Goal: Task Accomplishment & Management: Use online tool/utility

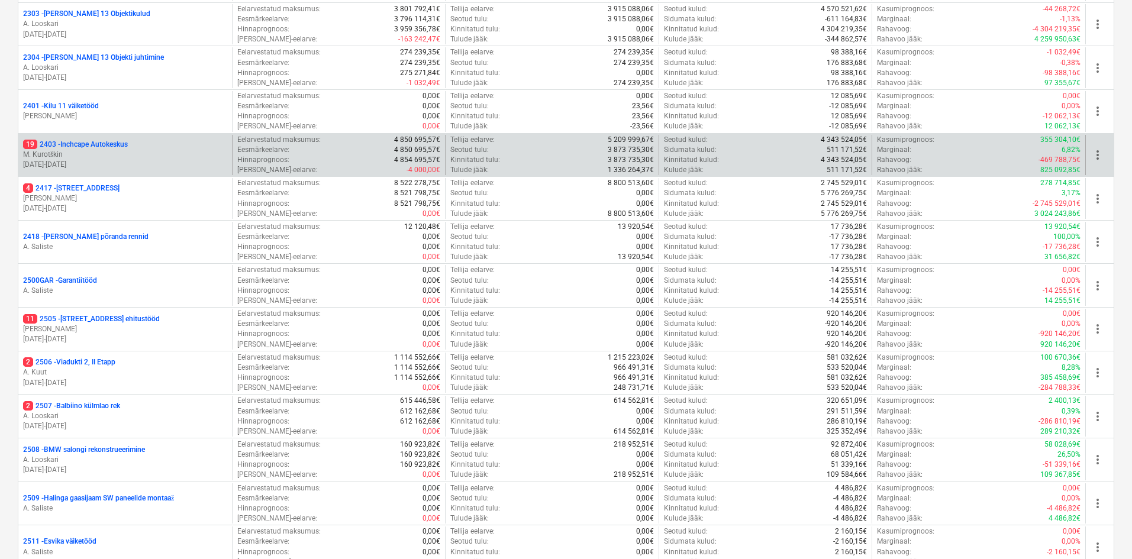
scroll to position [381, 0]
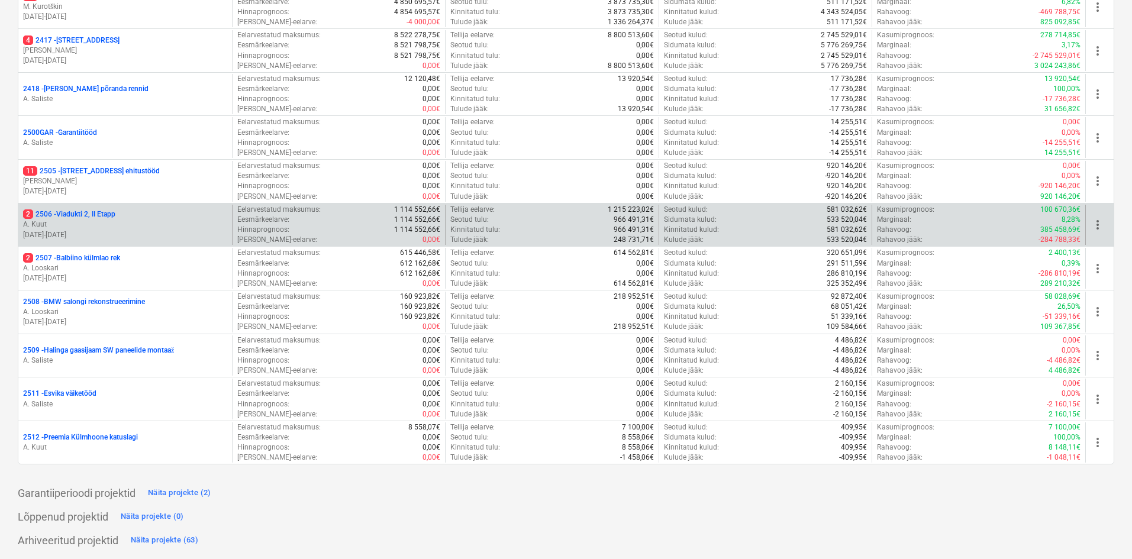
click at [62, 216] on p "2 2506 - Viadukti 2, II Etapp" at bounding box center [69, 215] width 92 height 10
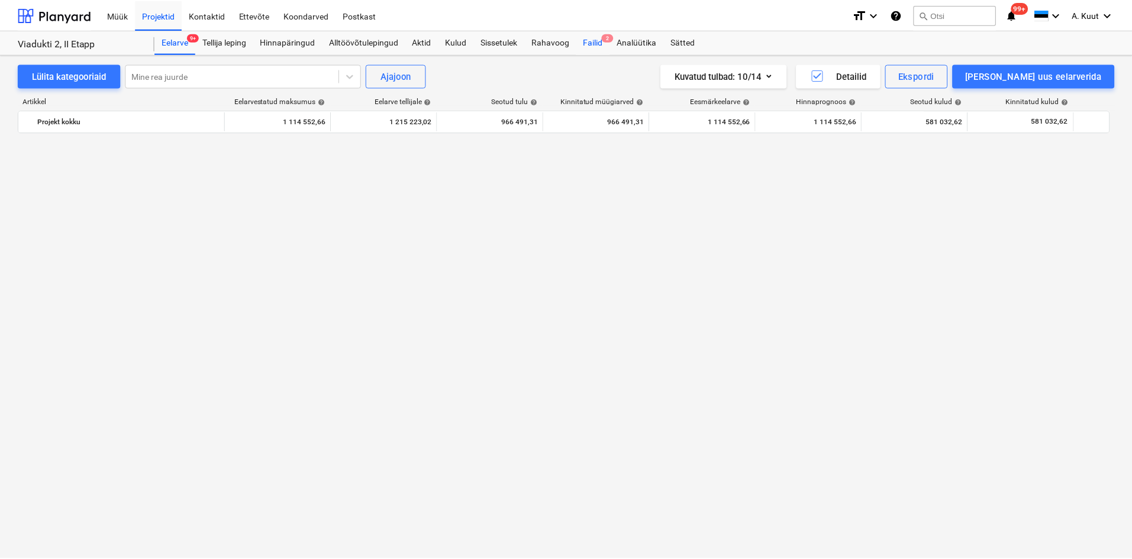
scroll to position [992, 0]
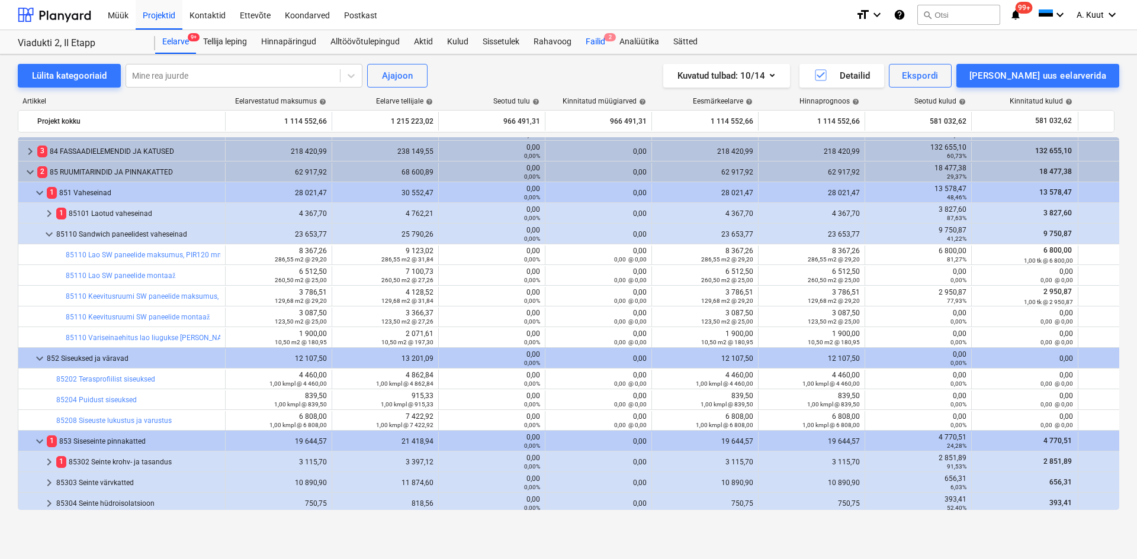
click at [601, 38] on div "Failid 2" at bounding box center [595, 42] width 34 height 24
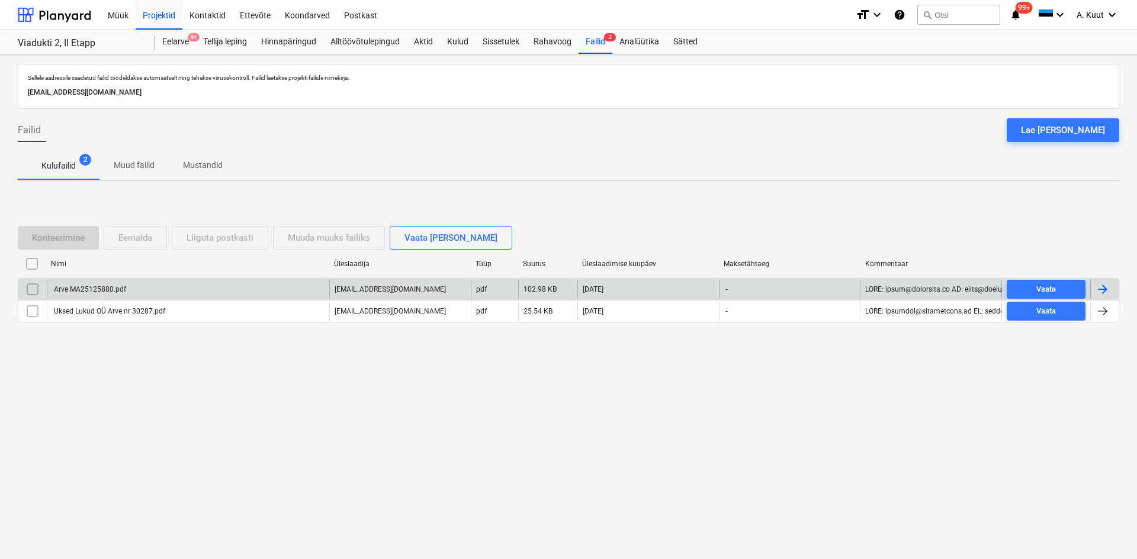
click at [90, 290] on div "Arve MA25125880.pdf" at bounding box center [89, 289] width 74 height 8
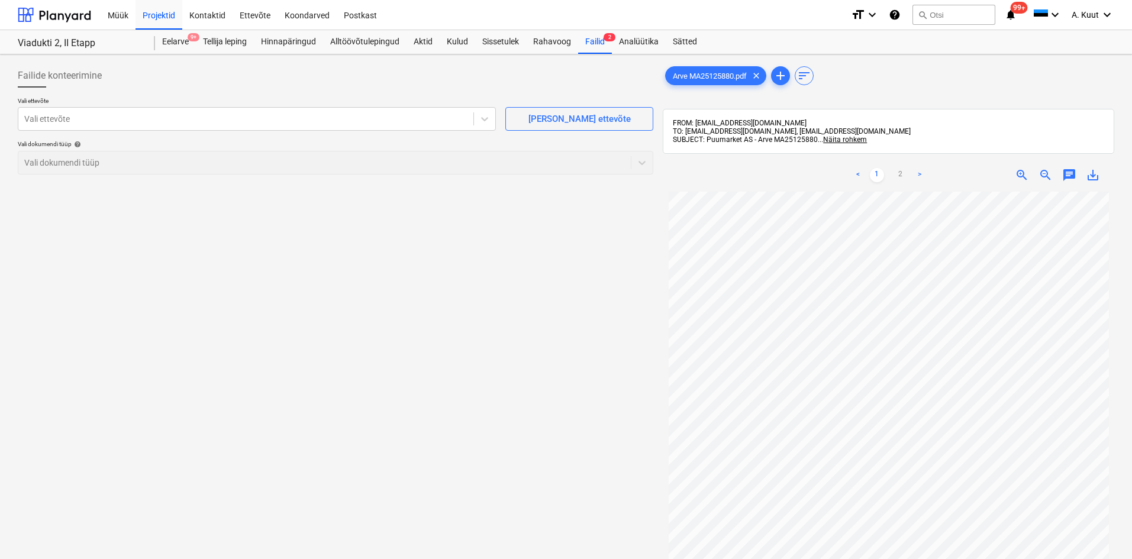
scroll to position [59, 0]
click at [98, 121] on div at bounding box center [245, 119] width 443 height 12
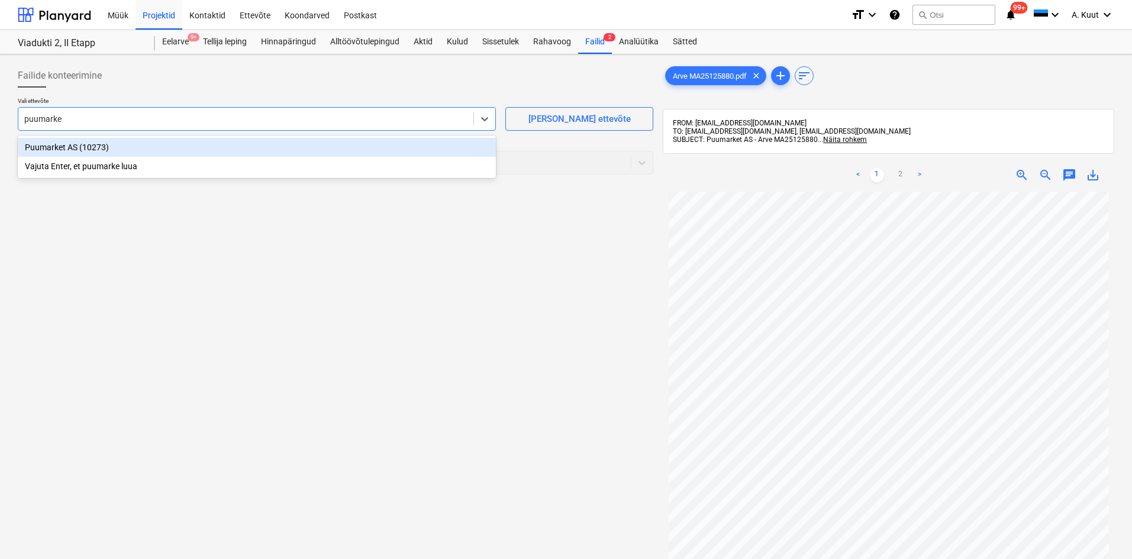
type input "puumarket"
click at [54, 144] on div "Puumarket AS (10273)" at bounding box center [257, 147] width 478 height 19
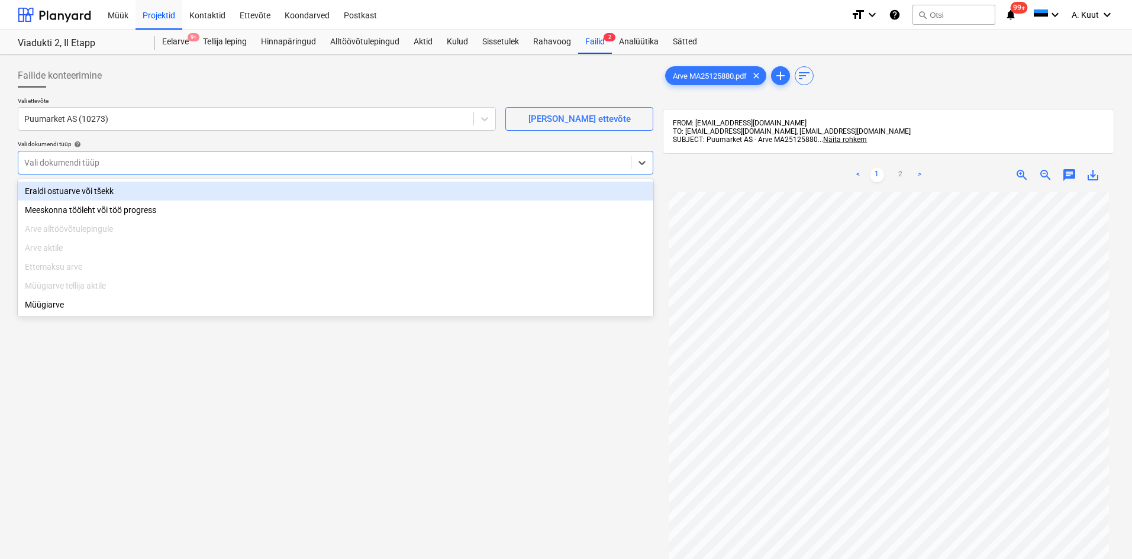
click at [63, 162] on div at bounding box center [324, 163] width 601 height 12
click at [70, 192] on div "Eraldi ostuarve või tšekk" at bounding box center [336, 191] width 636 height 19
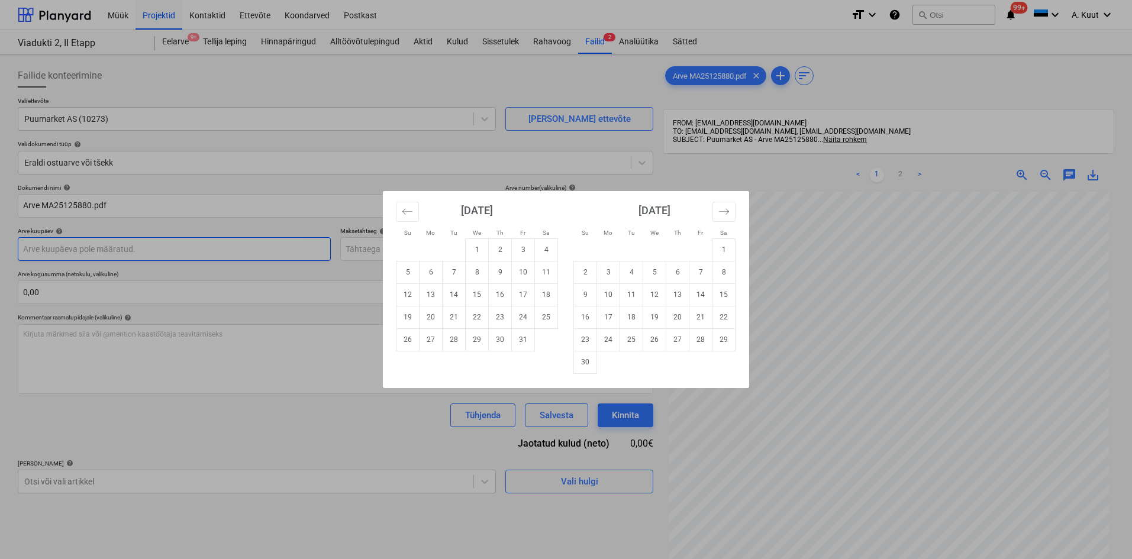
click at [54, 249] on body "Müük Projektid Kontaktid Ettevõte Koondarved Postkast format_size keyboard_arro…" at bounding box center [566, 279] width 1132 height 559
click at [480, 271] on td "8" at bounding box center [477, 272] width 23 height 22
type input "[DATE]"
click at [359, 249] on body "Müük Projektid Kontaktid Ettevõte Koondarved Postkast format_size keyboard_arro…" at bounding box center [566, 279] width 1132 height 559
click at [701, 273] on td "7" at bounding box center [701, 272] width 23 height 22
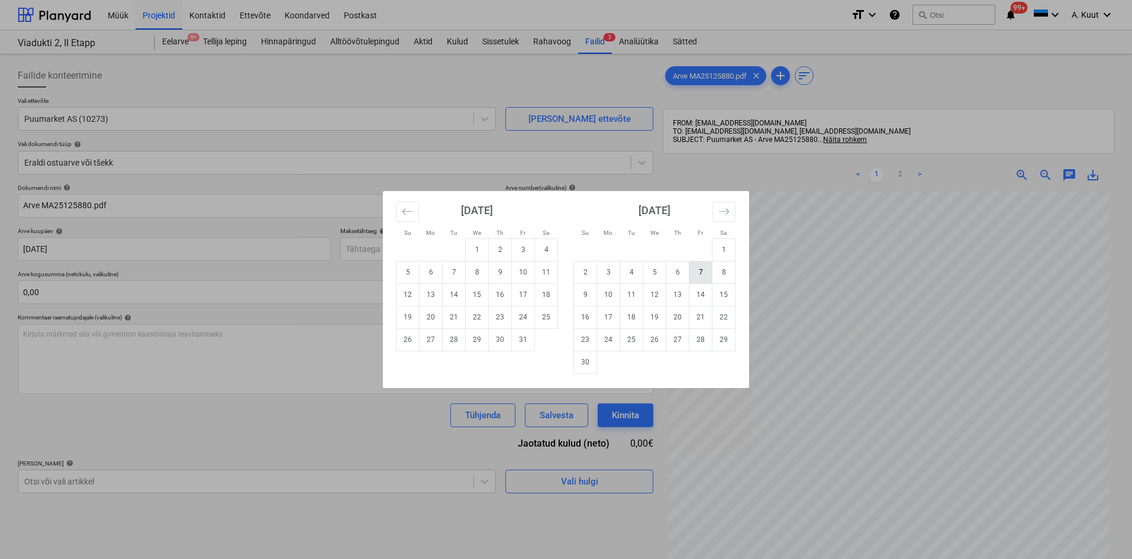
type input "[DATE]"
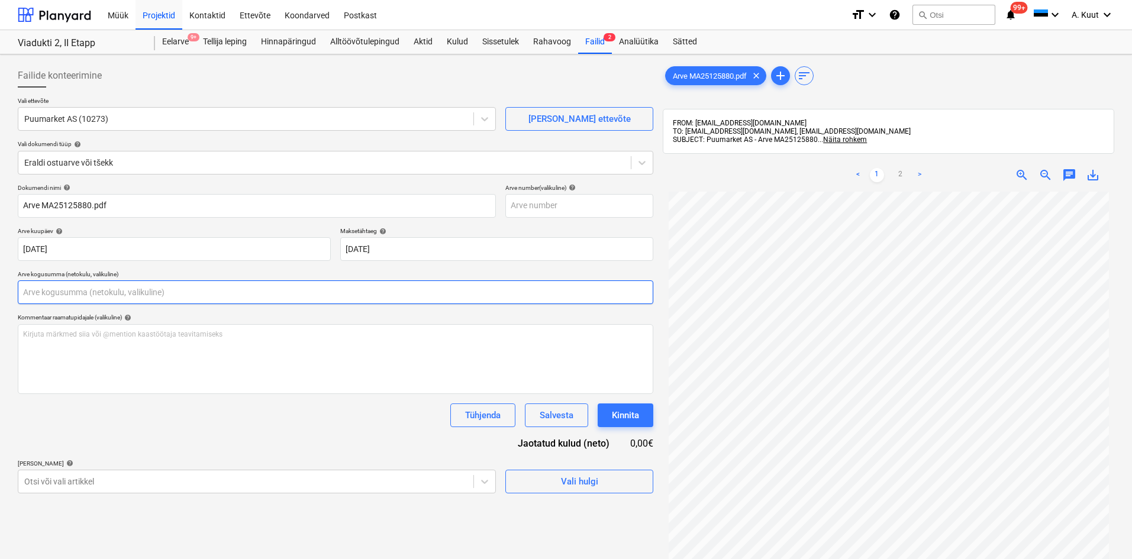
click at [34, 290] on input "text" at bounding box center [336, 293] width 636 height 24
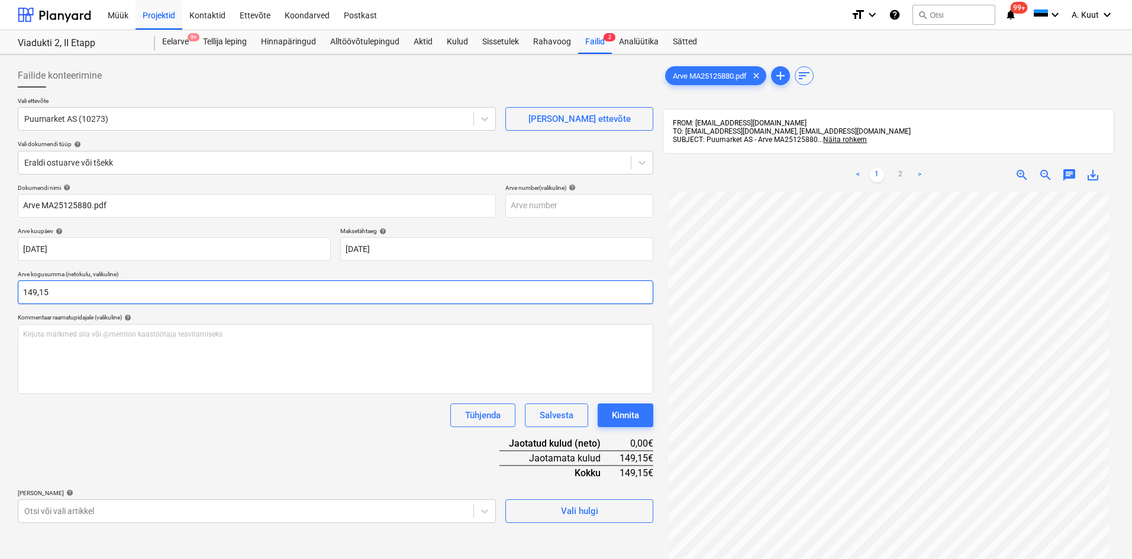
type input "149,15"
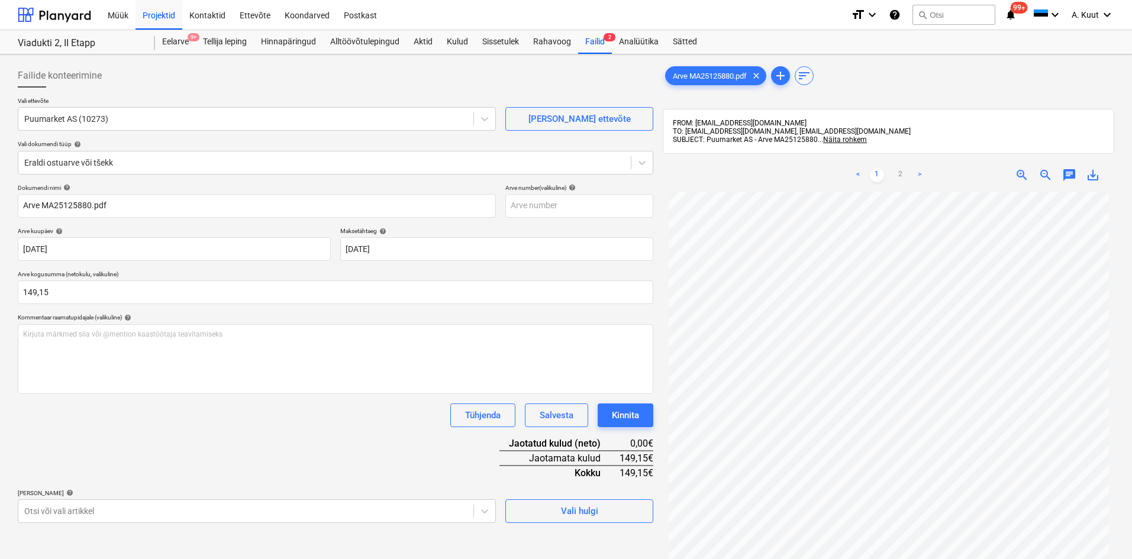
click at [320, 438] on div "Dokumendi nimi help Arve MA25125880.pdf Arve number (valikuline) help [PERSON_N…" at bounding box center [336, 353] width 636 height 339
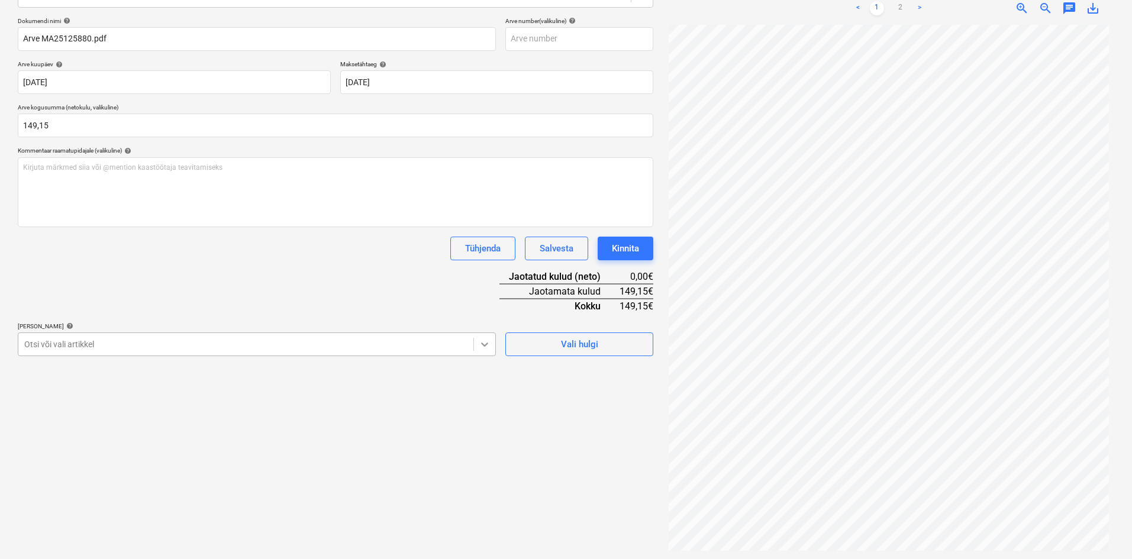
scroll to position [168, 0]
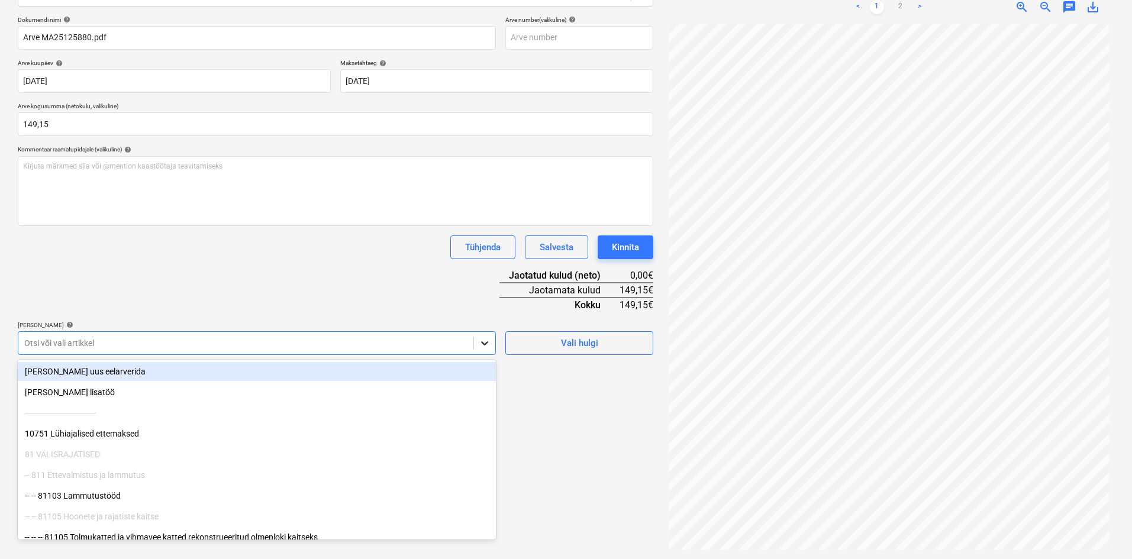
click at [491, 343] on div at bounding box center [484, 343] width 21 height 21
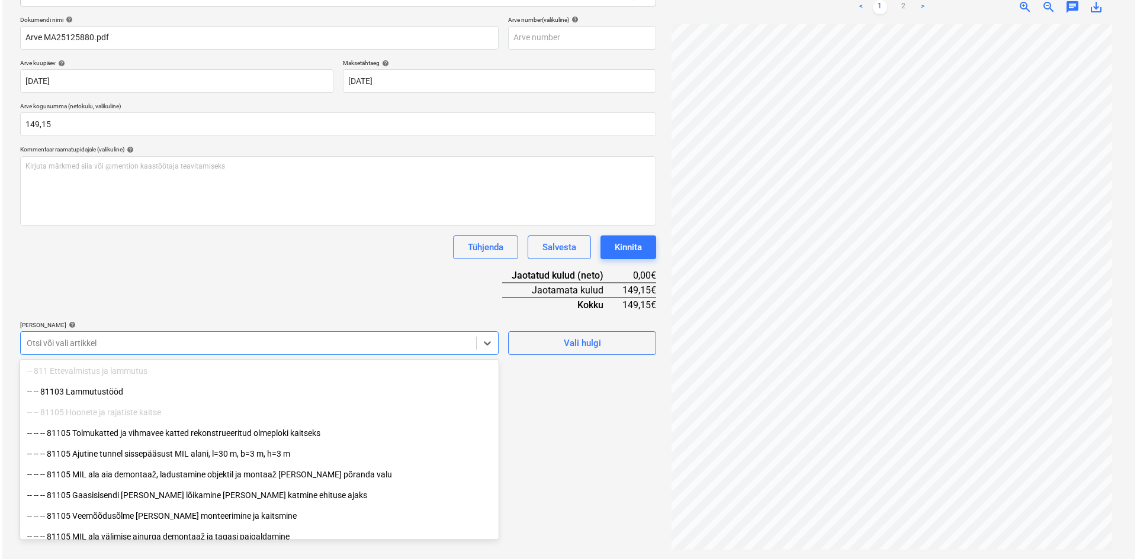
scroll to position [118, 0]
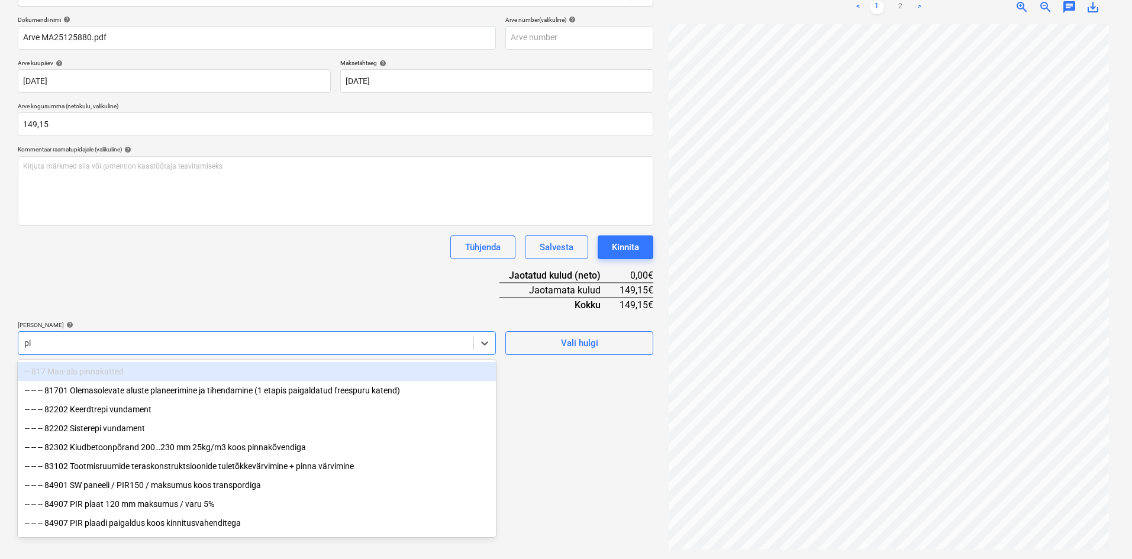
type input "pir"
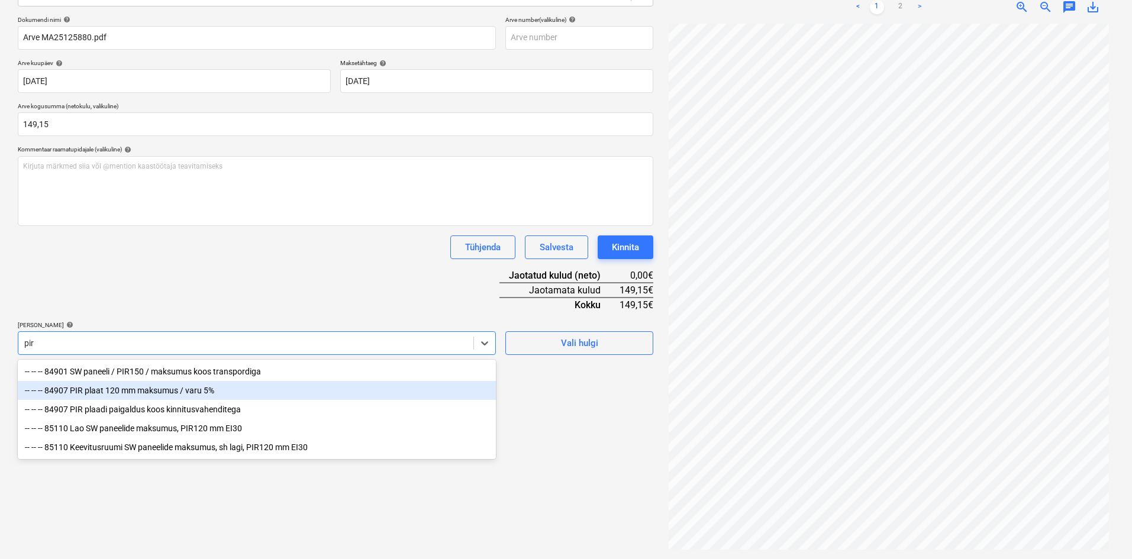
click at [109, 393] on div "-- -- -- 84907 PIR plaat 120 mm maksumus / varu 5%" at bounding box center [257, 390] width 478 height 19
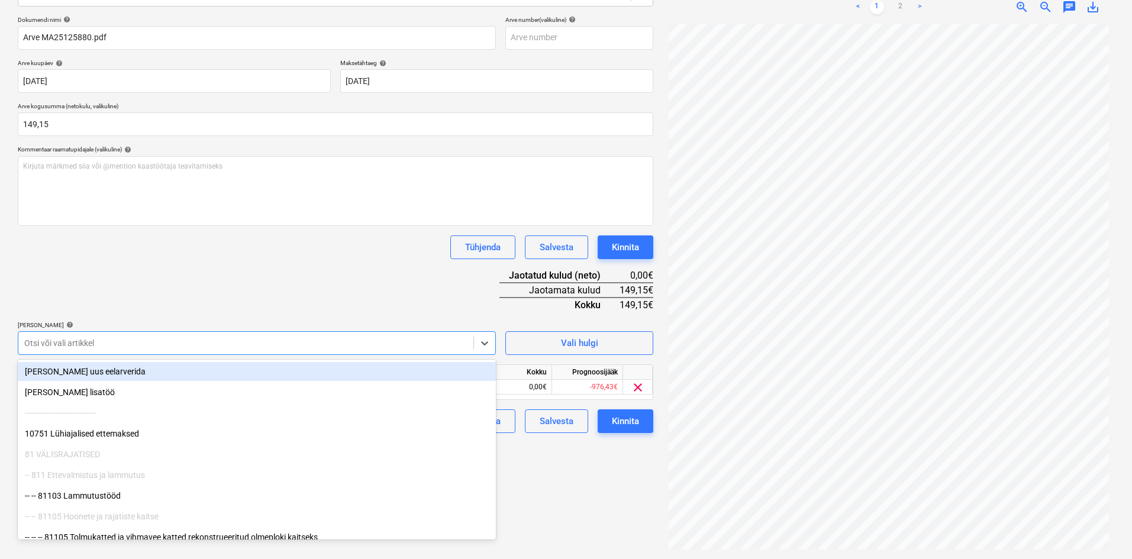
click at [175, 300] on div "Dokumendi nimi help Arve MA25125880.pdf Arve number (valikuline) help [PERSON_N…" at bounding box center [336, 224] width 636 height 417
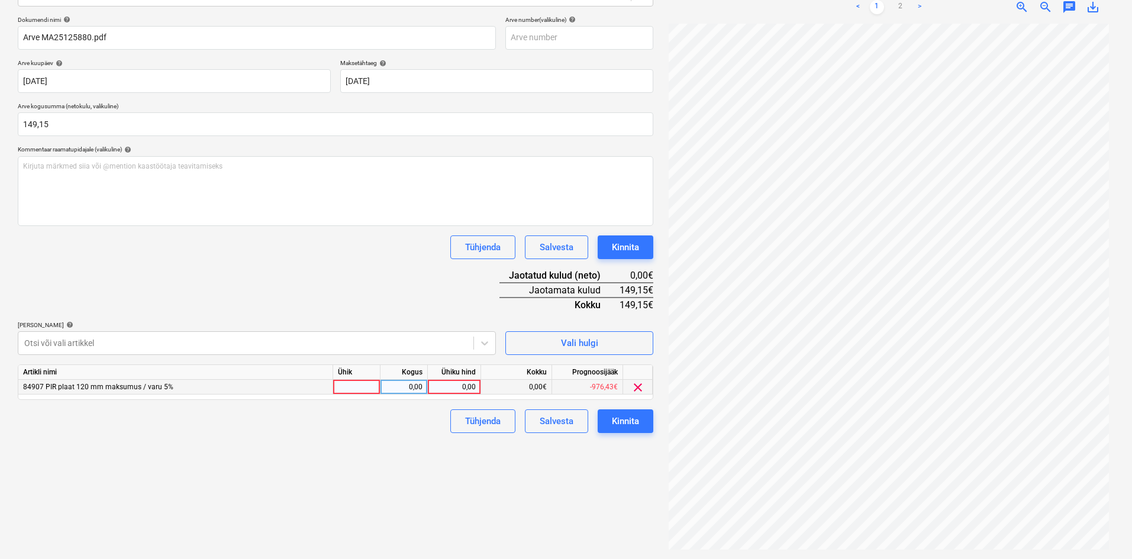
click at [474, 387] on div "0,00" at bounding box center [454, 387] width 43 height 15
type input "149,15"
click at [291, 483] on div "Failide konteerimine Vali ettevõte Puumarket AS (10273) [PERSON_NAME] uus ettev…" at bounding box center [335, 223] width 645 height 664
click at [628, 422] on div "Kinnita" at bounding box center [625, 421] width 27 height 15
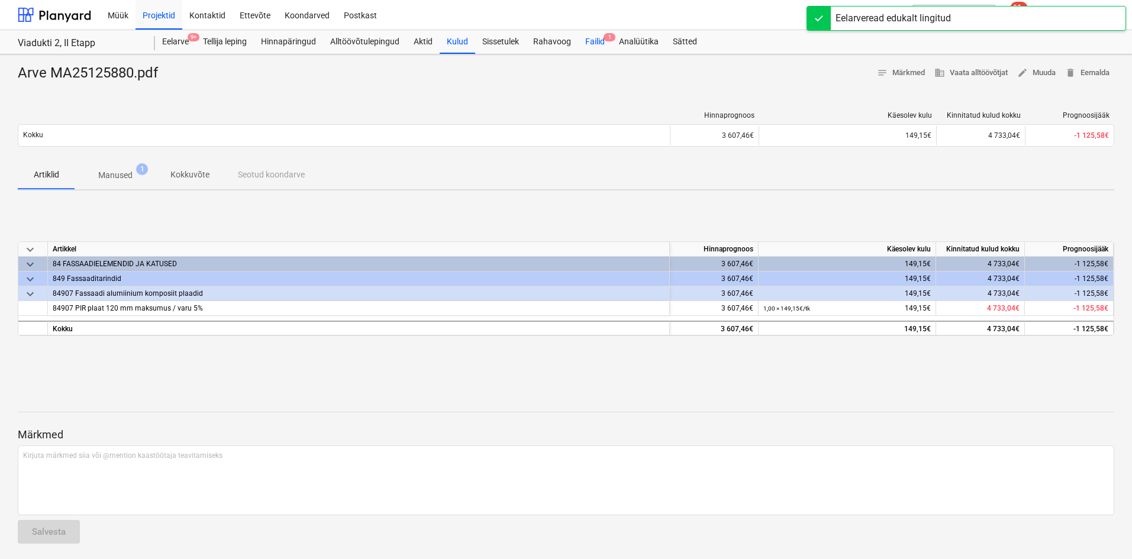
click at [593, 41] on div "Failid 1" at bounding box center [595, 42] width 34 height 24
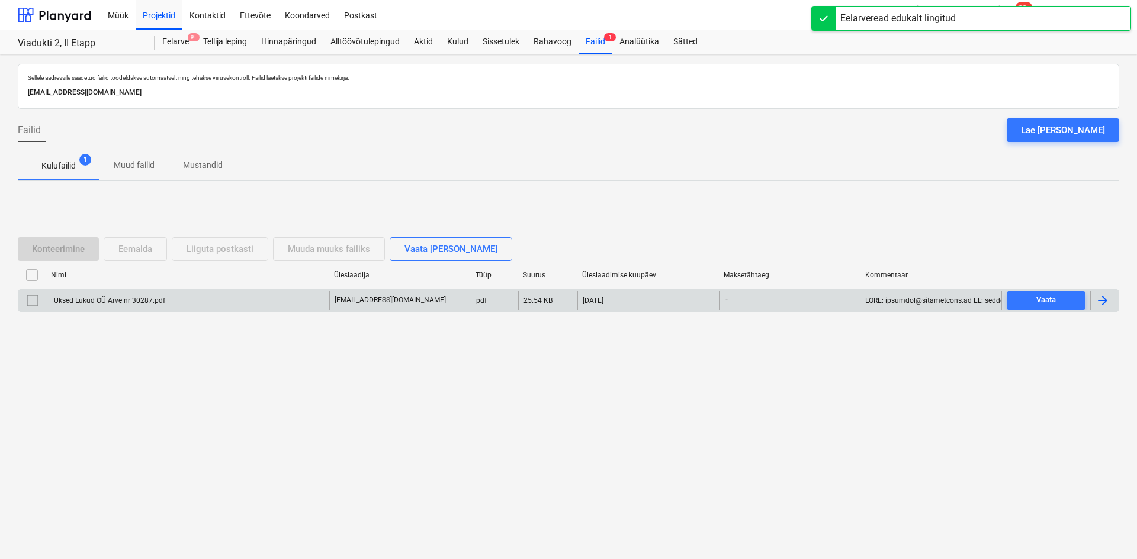
click at [118, 303] on div "Uksed Lukud OÜ Arve nr 30287.pdf" at bounding box center [108, 301] width 113 height 8
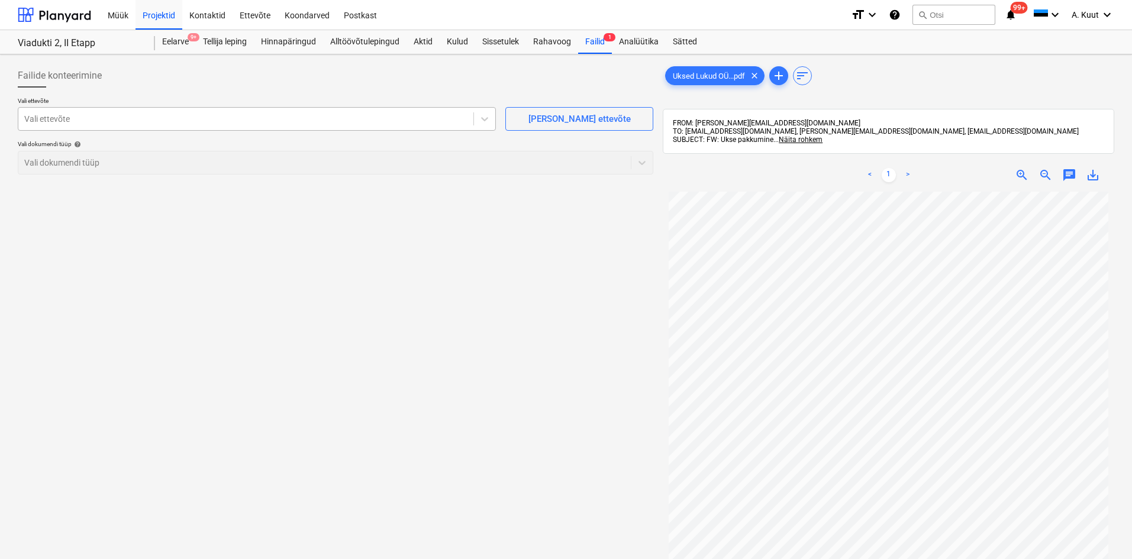
click at [54, 120] on div at bounding box center [245, 119] width 443 height 12
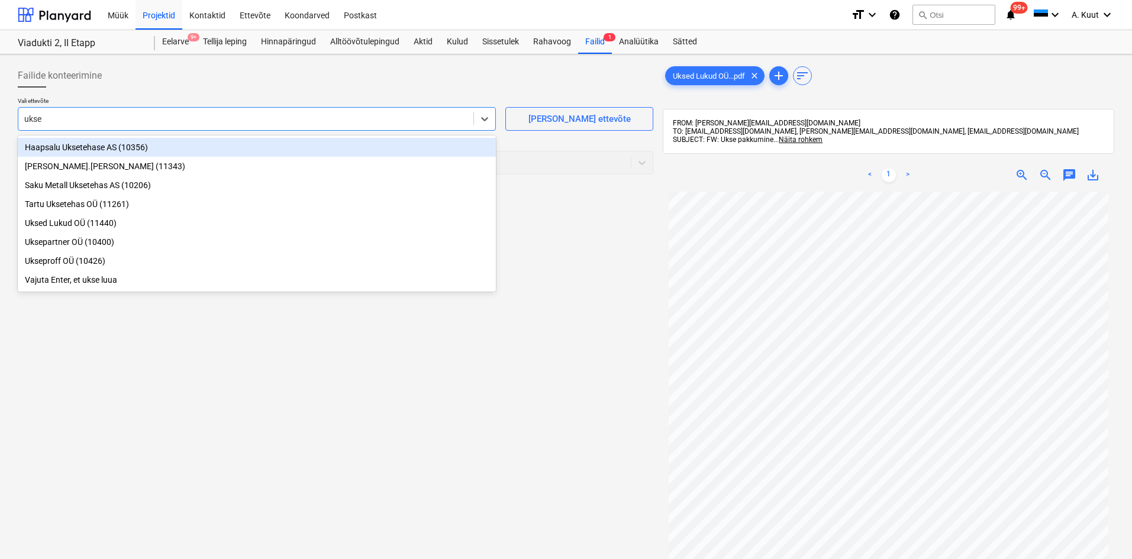
type input "uksed"
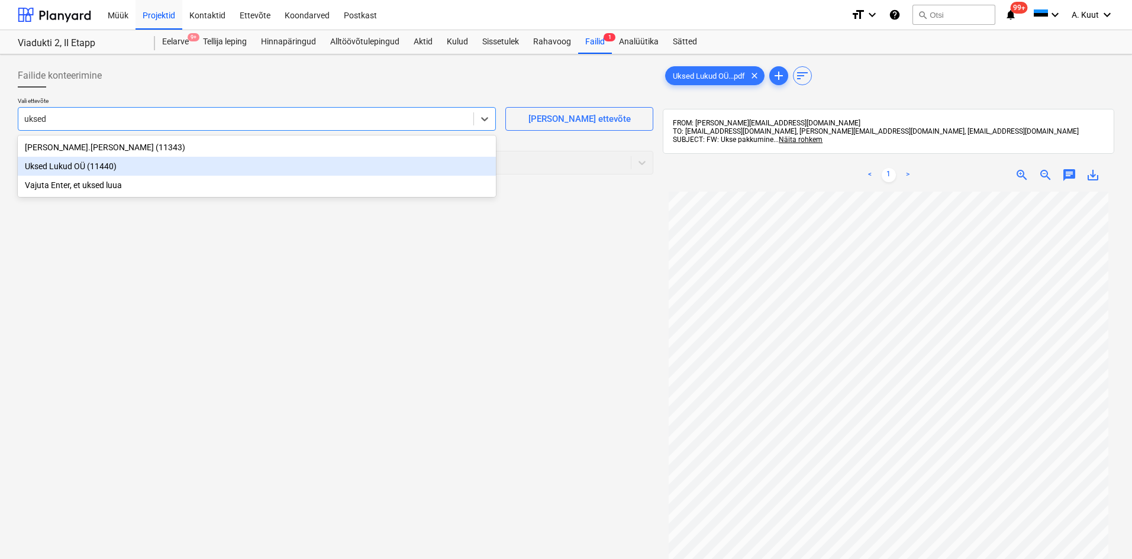
click at [77, 162] on div "Uksed Lukud OÜ (11440)" at bounding box center [257, 166] width 478 height 19
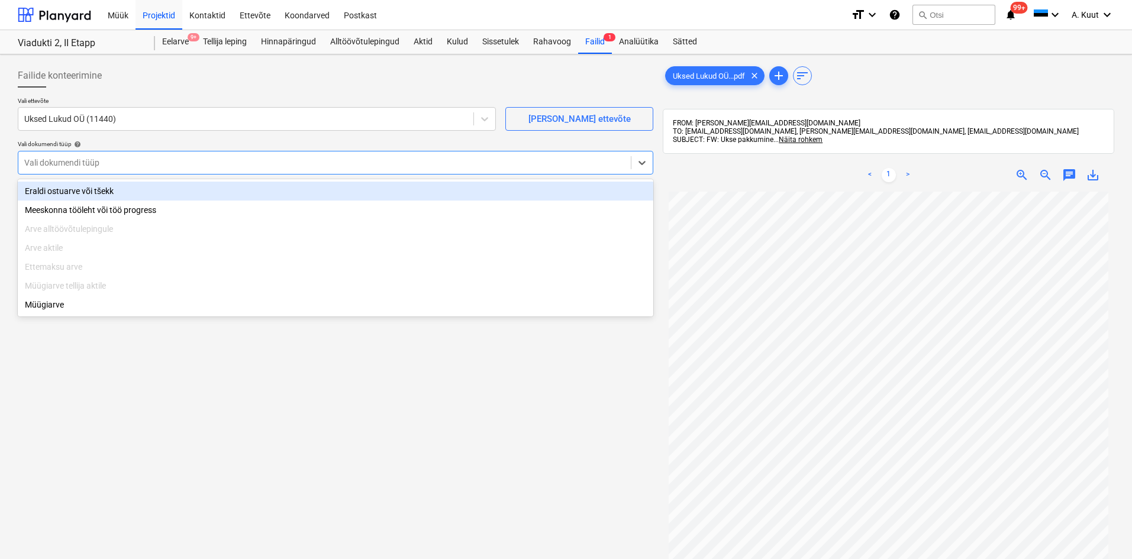
click at [82, 165] on div at bounding box center [324, 163] width 601 height 12
click at [83, 190] on div "Eraldi ostuarve või tšekk" at bounding box center [336, 191] width 636 height 19
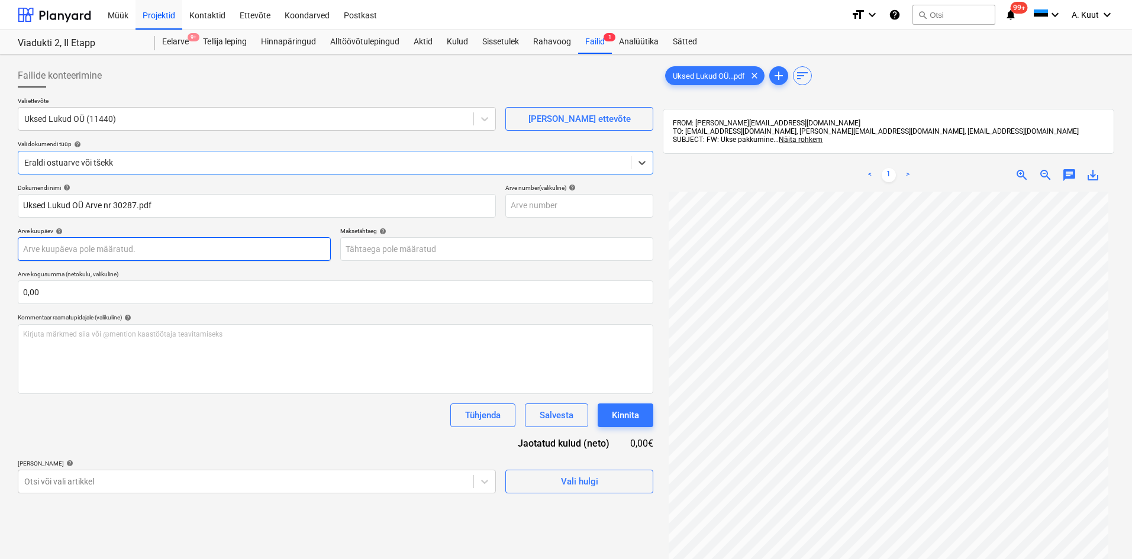
click at [76, 250] on body "Müük Projektid Kontaktid Ettevõte Koondarved Postkast format_size keyboard_arro…" at bounding box center [566, 279] width 1132 height 559
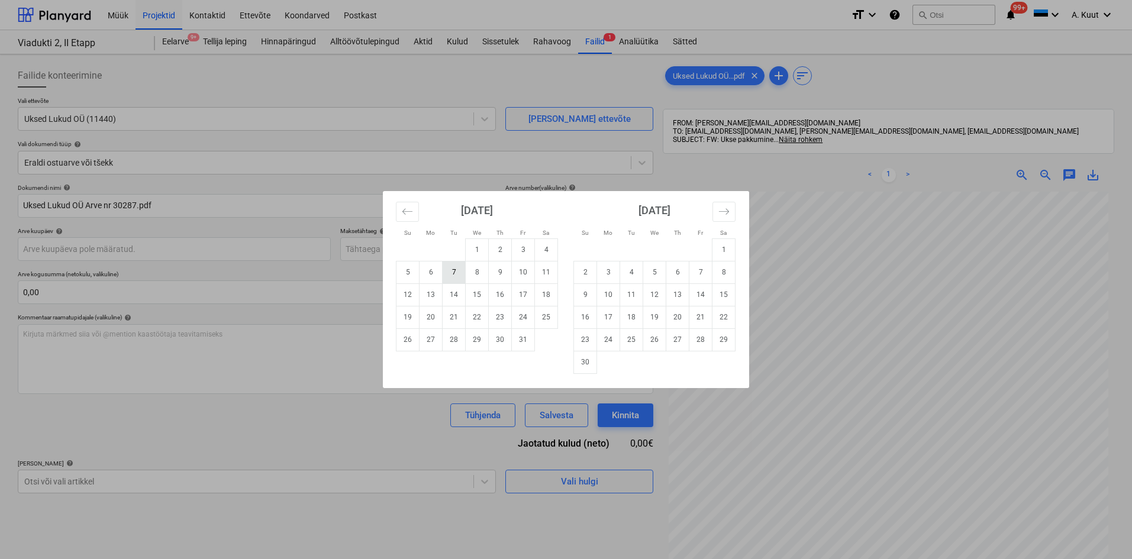
click at [455, 275] on td "7" at bounding box center [454, 272] width 23 height 22
type input "[DATE]"
click at [411, 257] on body "Müük Projektid Kontaktid Ettevõte Koondarved Postkast format_size keyboard_arro…" at bounding box center [566, 279] width 1132 height 559
click at [528, 277] on td "10" at bounding box center [523, 272] width 23 height 22
type input "[DATE]"
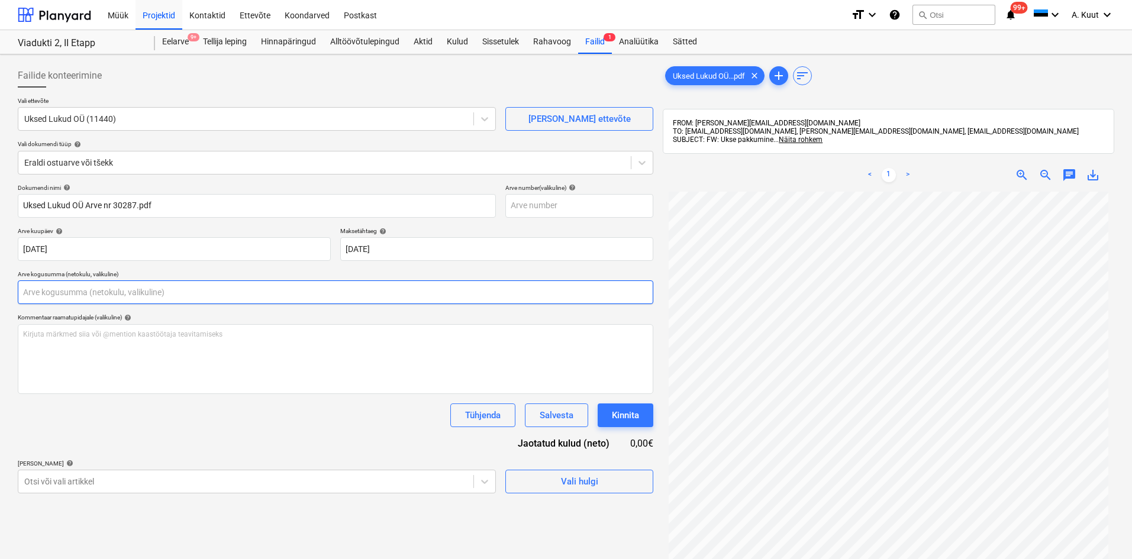
click at [86, 284] on input "text" at bounding box center [336, 293] width 636 height 24
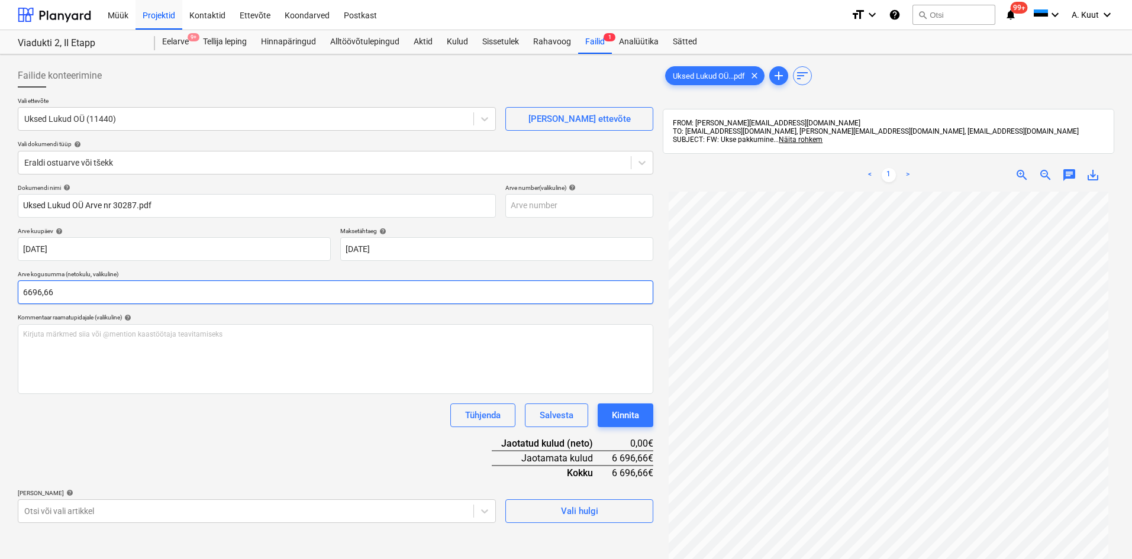
drag, startPoint x: 54, startPoint y: 292, endPoint x: 18, endPoint y: 289, distance: 36.8
click at [18, 289] on input "6696,66" at bounding box center [336, 293] width 636 height 24
type input "696,66"
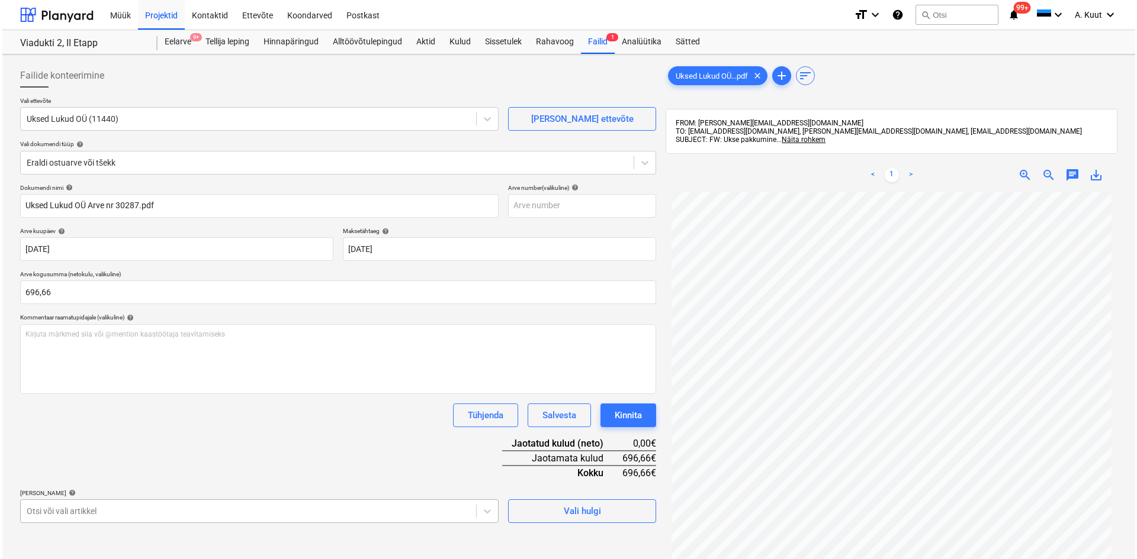
scroll to position [153, 0]
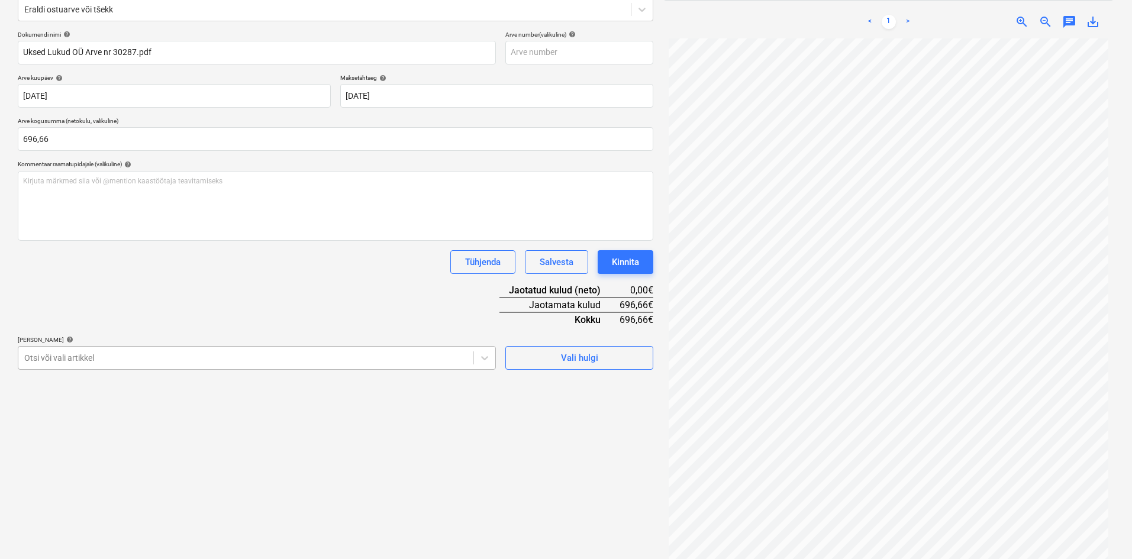
click at [76, 406] on body "Müük Projektid Kontaktid Ettevõte Koondarved Postkast format_size keyboard_arro…" at bounding box center [566, 126] width 1132 height 559
type input "pui"
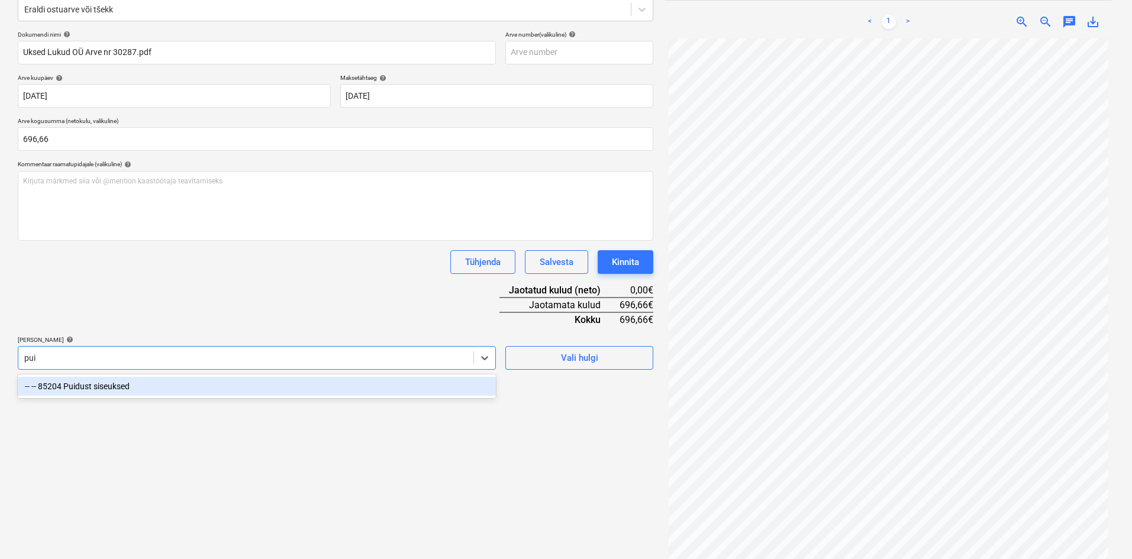
click at [99, 387] on div "-- -- 85204 Puidust siseuksed" at bounding box center [257, 386] width 478 height 19
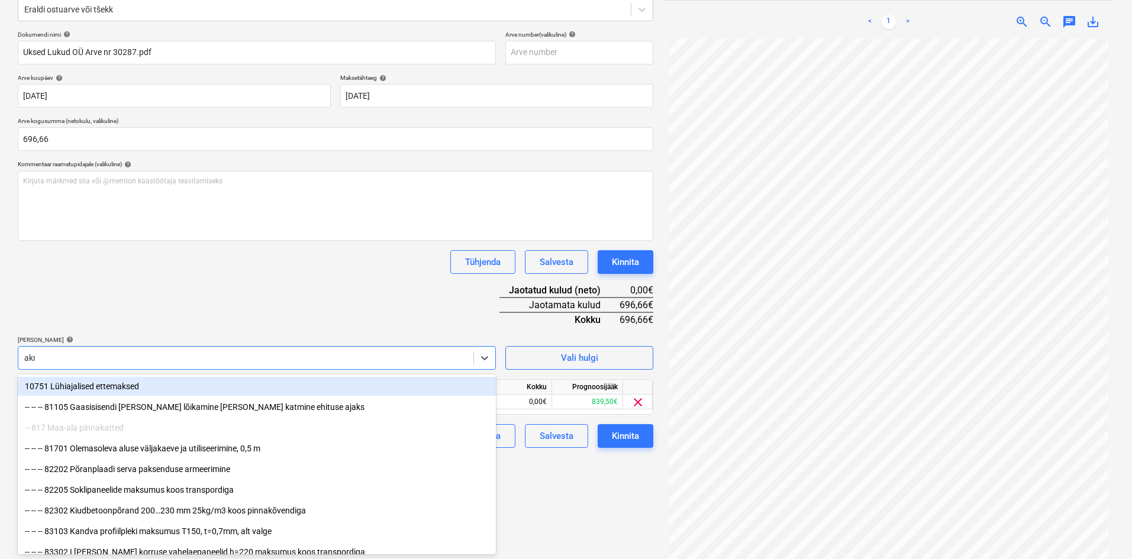
type input "akna"
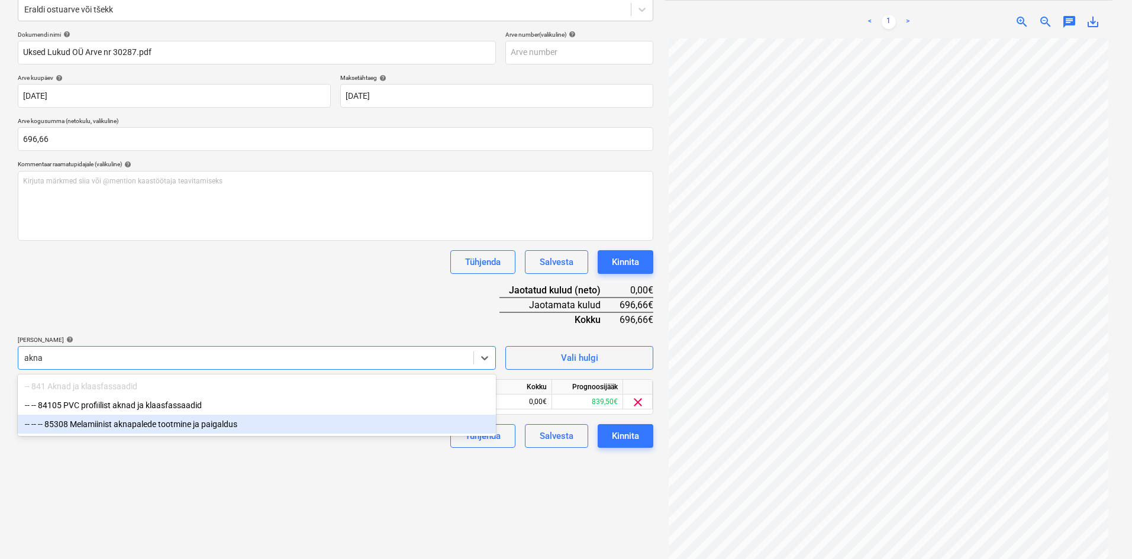
click at [116, 423] on div "-- -- -- 85308 Melamiinist aknapalede tootmine ja paigaldus" at bounding box center [257, 424] width 478 height 19
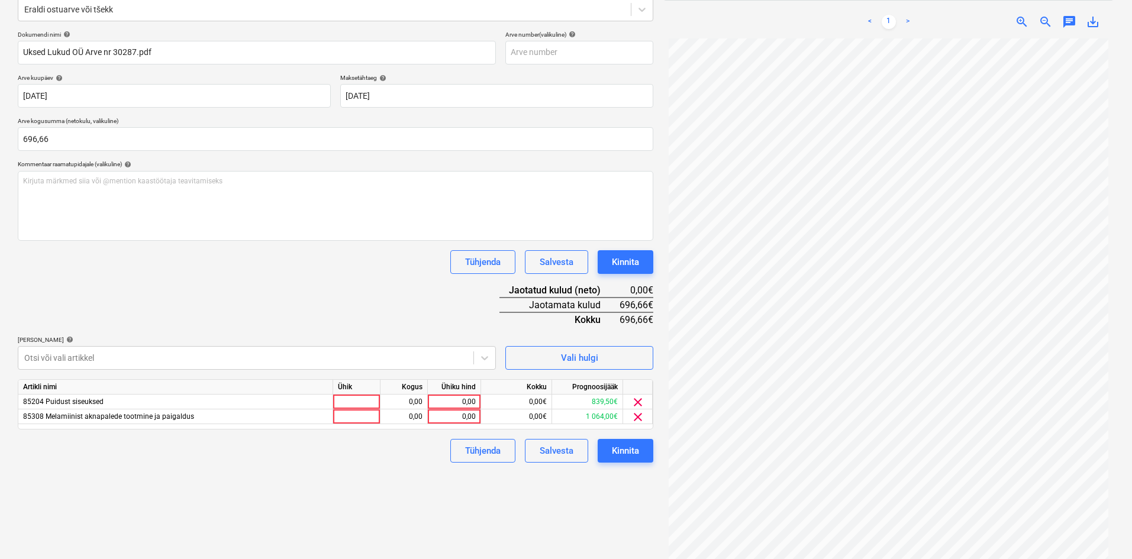
click at [199, 333] on div "Dokumendi nimi help Uksed Lukud OÜ Arve nr 30287.pdf Arve number (valikuline) h…" at bounding box center [336, 247] width 636 height 432
click at [474, 415] on div "0,00" at bounding box center [454, 417] width 43 height 15
type input "269,50"
click at [473, 400] on div "0,00" at bounding box center [454, 402] width 43 height 15
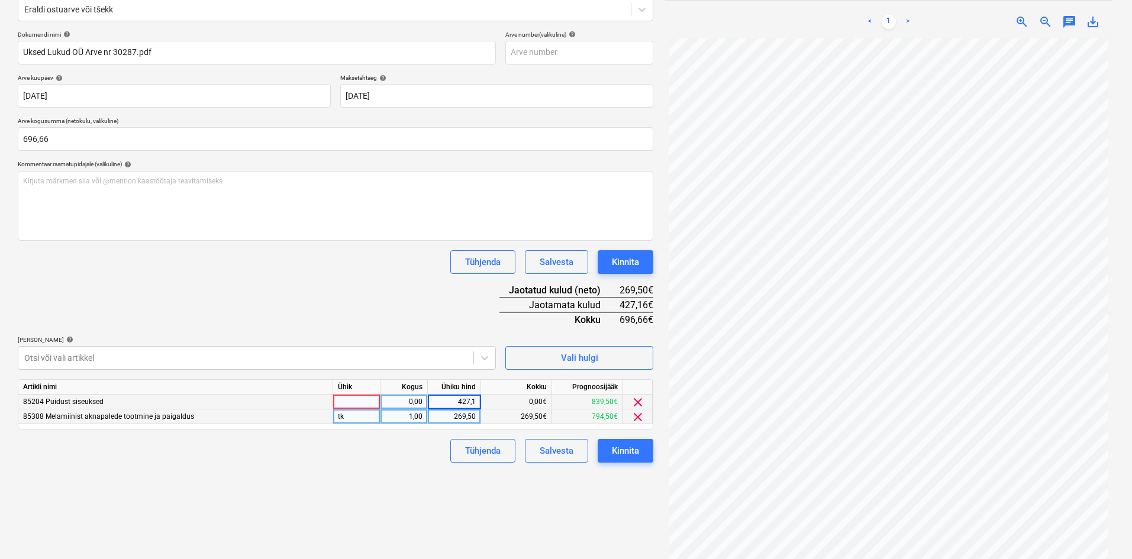
type input "427,16"
click at [282, 525] on div "Failide konteerimine Vali ettevõte Uksed Lukud OÜ (11440) [PERSON_NAME] uus ett…" at bounding box center [335, 238] width 645 height 664
click at [633, 452] on div "Kinnita" at bounding box center [625, 450] width 27 height 15
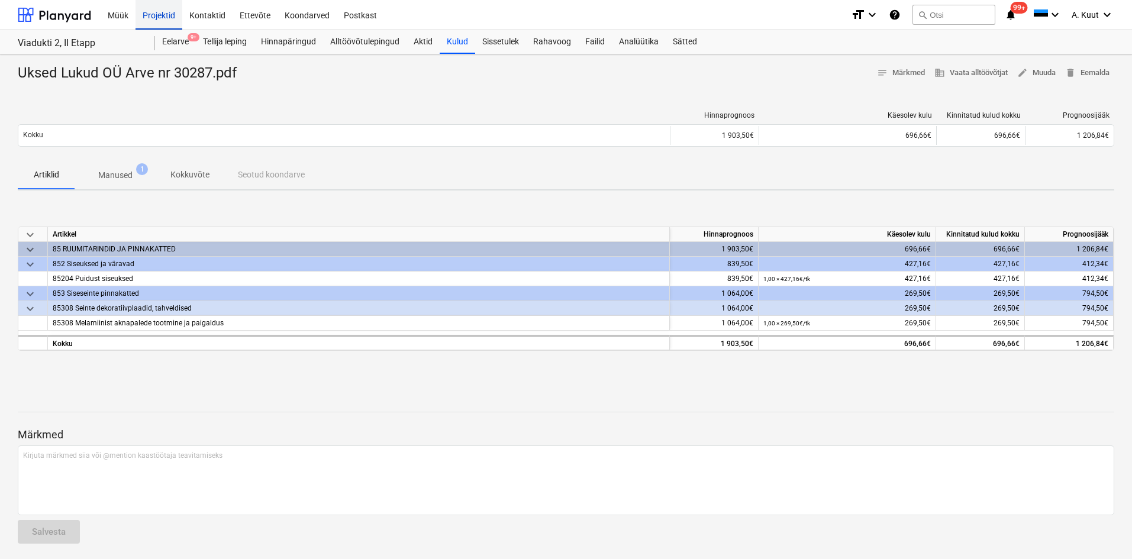
click at [153, 14] on div "Projektid" at bounding box center [159, 14] width 47 height 30
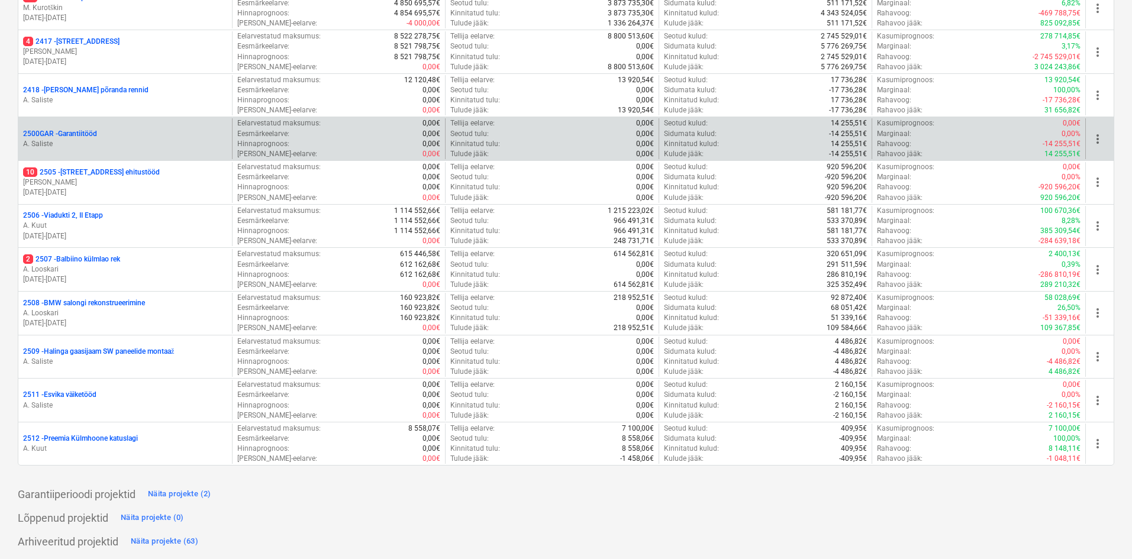
scroll to position [381, 0]
